Goal: Task Accomplishment & Management: Use online tool/utility

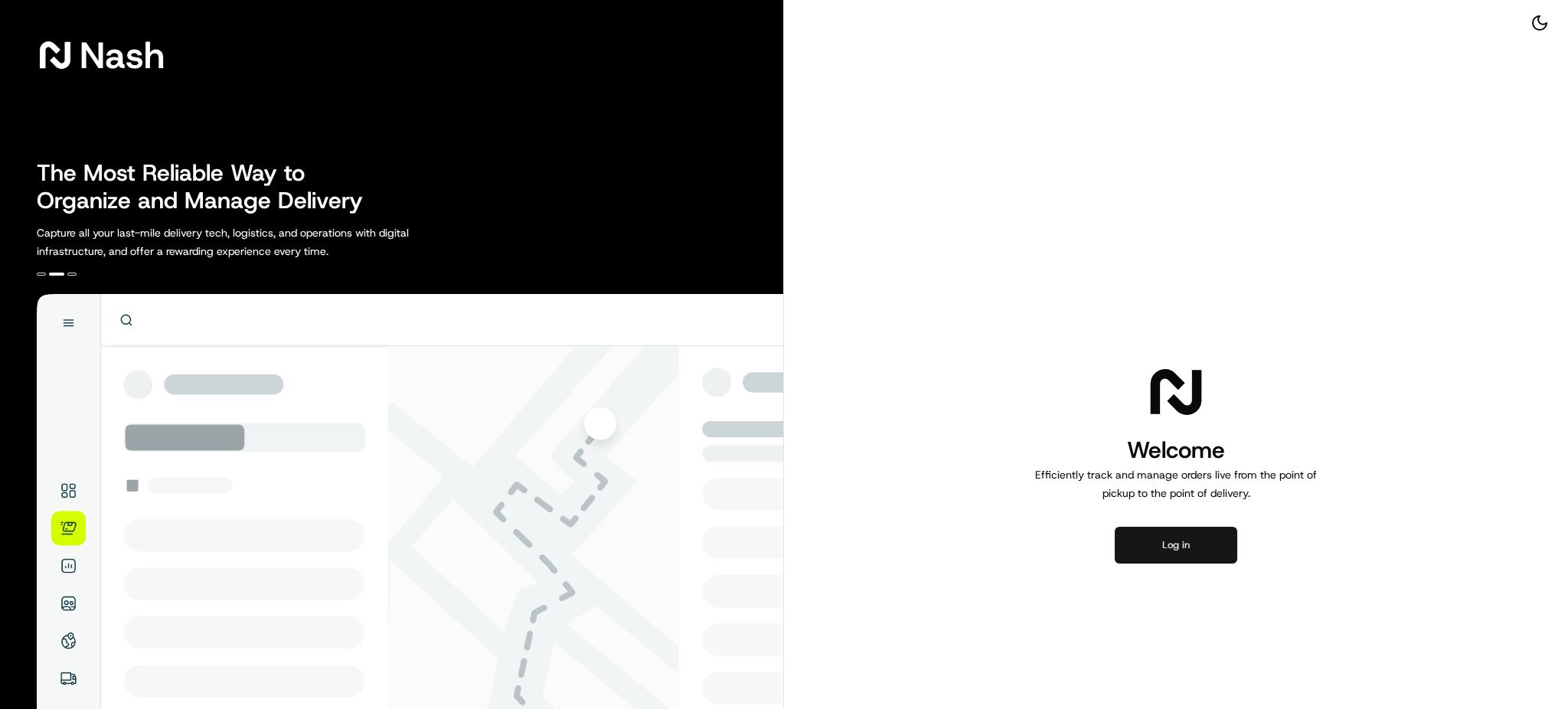
click at [1203, 558] on div "Welcome Efficiently track and manage orders live from the point of pickup to th…" at bounding box center [1175, 462] width 784 height 925
click at [1197, 551] on button "Log in" at bounding box center [1175, 545] width 122 height 37
